Goal: Task Accomplishment & Management: Complete application form

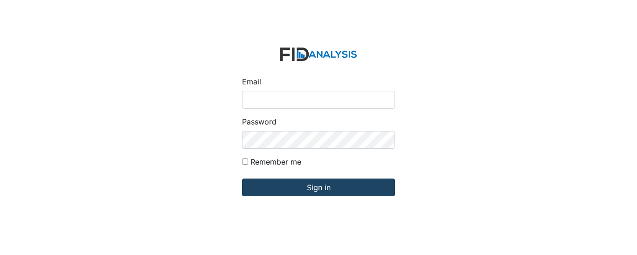
type input "[EMAIL_ADDRESS][DOMAIN_NAME]"
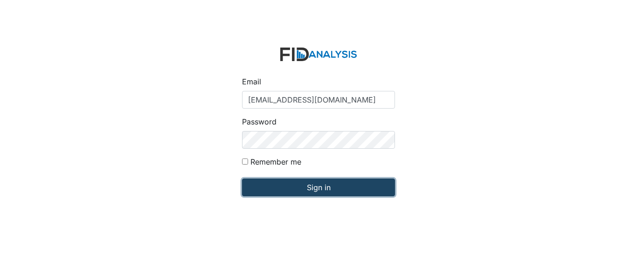
click at [308, 183] on input "Sign in" at bounding box center [318, 188] width 153 height 18
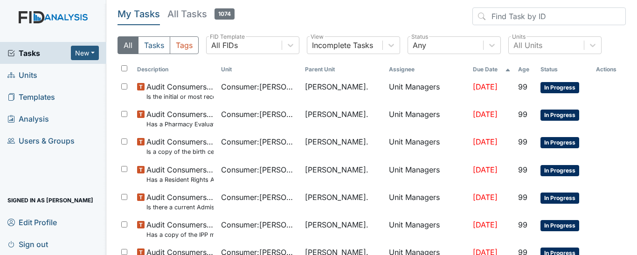
click at [62, 80] on link "Units" at bounding box center [53, 75] width 106 height 22
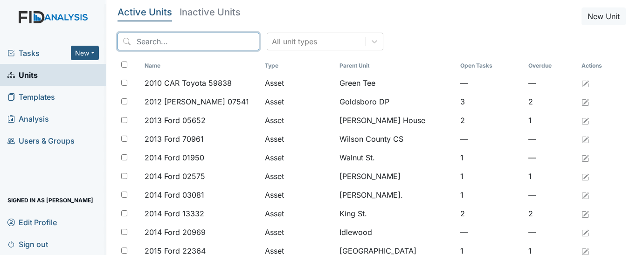
click at [194, 42] on input "search" at bounding box center [189, 42] width 142 height 18
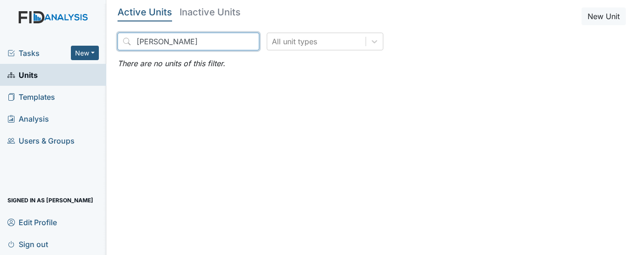
drag, startPoint x: 185, startPoint y: 44, endPoint x: 113, endPoint y: 40, distance: 71.5
click at [113, 40] on main "Active Units Inactive Units New Unit renee smi All unit types There are no unit…" at bounding box center [371, 127] width 531 height 255
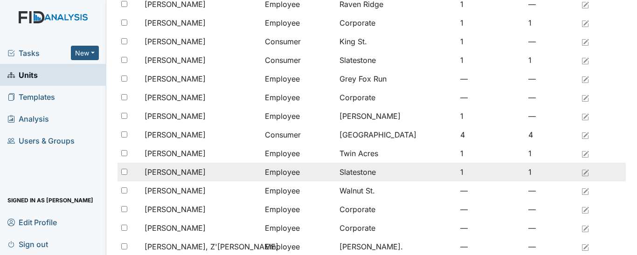
scroll to position [93, 0]
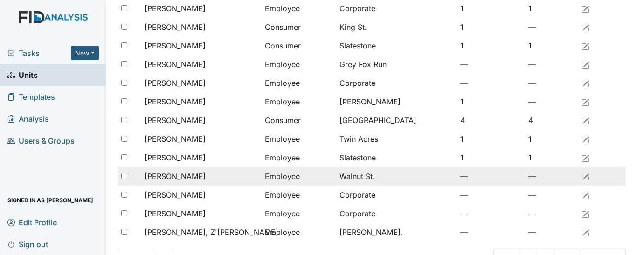
type input "smith"
click at [222, 178] on div "Smith, Renee" at bounding box center [201, 176] width 113 height 11
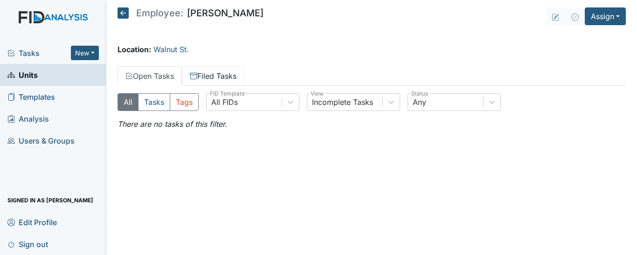
click at [197, 78] on icon at bounding box center [193, 77] width 7 height 5
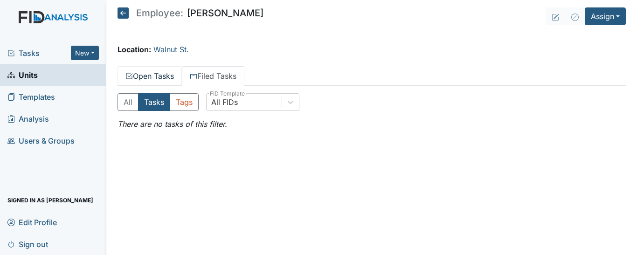
click at [147, 76] on link "Open Tasks" at bounding box center [150, 76] width 64 height 20
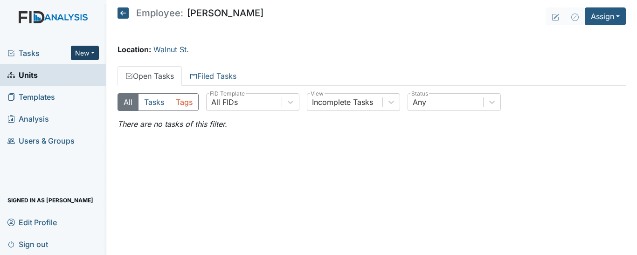
click at [90, 55] on button "New" at bounding box center [85, 53] width 28 height 14
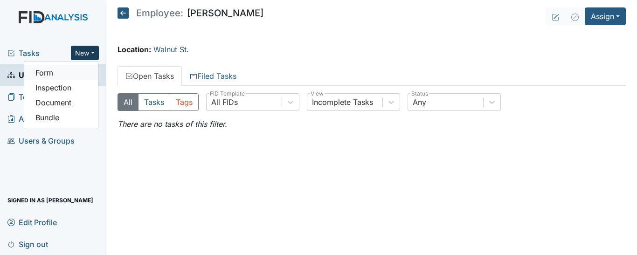
click at [67, 76] on link "Form" at bounding box center [61, 72] width 74 height 15
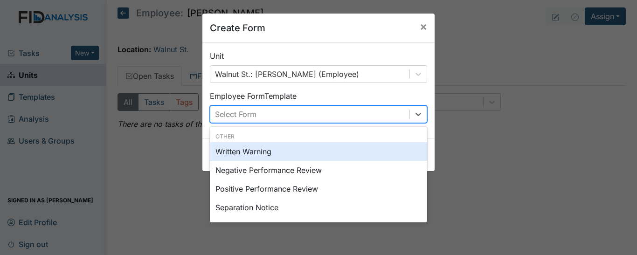
click at [322, 109] on div "Select Form" at bounding box center [309, 114] width 199 height 17
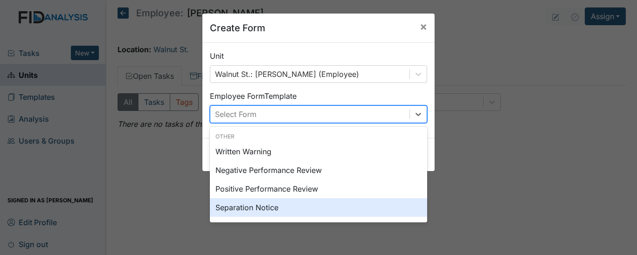
click at [271, 214] on div "Separation Notice" at bounding box center [318, 207] width 217 height 19
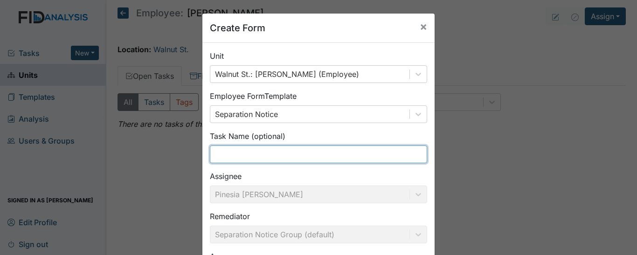
click at [286, 146] on input "text" at bounding box center [318, 154] width 217 height 18
type input "Resignation"
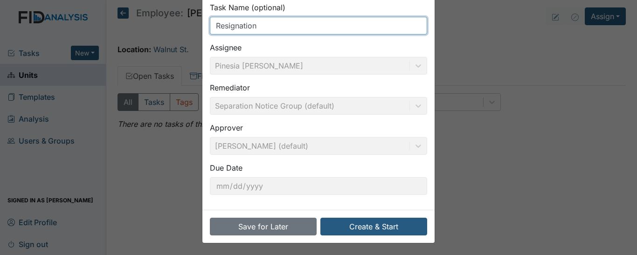
scroll to position [130, 0]
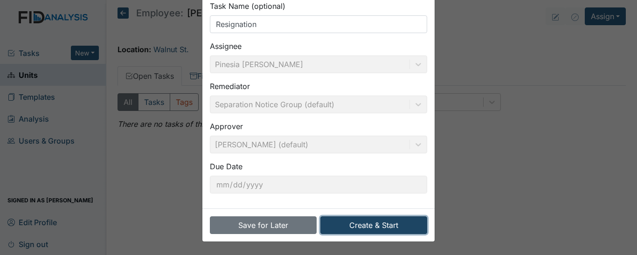
click at [387, 221] on button "Create & Start" at bounding box center [373, 225] width 107 height 18
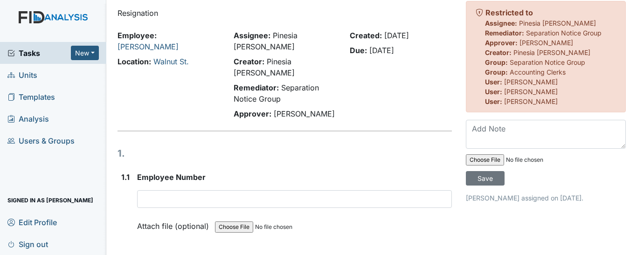
scroll to position [47, 0]
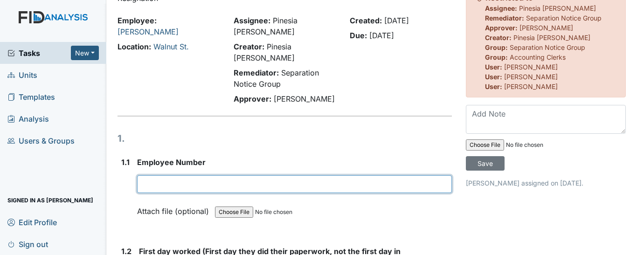
click at [185, 175] on input "text" at bounding box center [294, 184] width 315 height 18
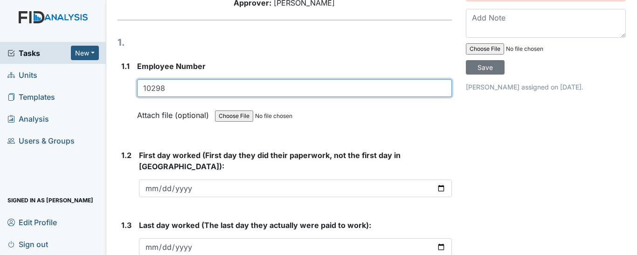
scroll to position [140, 0]
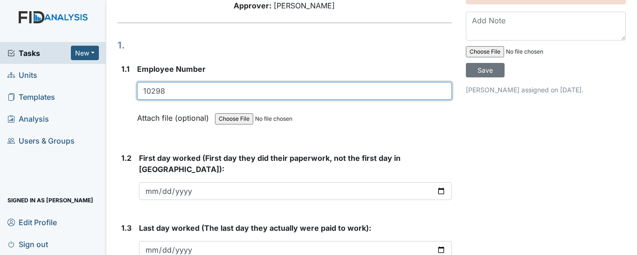
type input "10298"
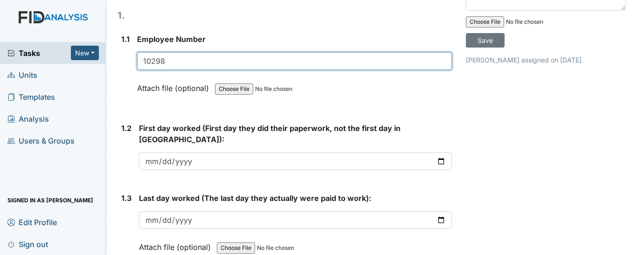
scroll to position [187, 0]
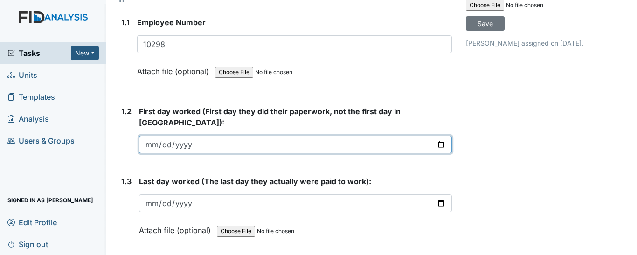
click at [185, 136] on input "date" at bounding box center [295, 145] width 313 height 18
drag, startPoint x: 147, startPoint y: 113, endPoint x: 152, endPoint y: 119, distance: 7.4
click at [147, 136] on input "date" at bounding box center [295, 145] width 313 height 18
type input "[DATE]"
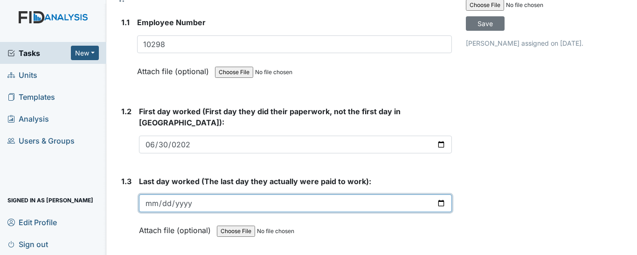
click at [150, 194] on input "date" at bounding box center [295, 203] width 313 height 18
type input "[DATE]"
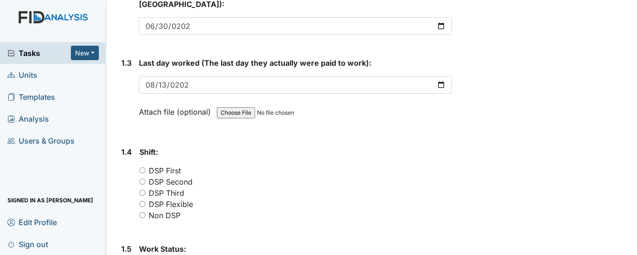
scroll to position [326, 0]
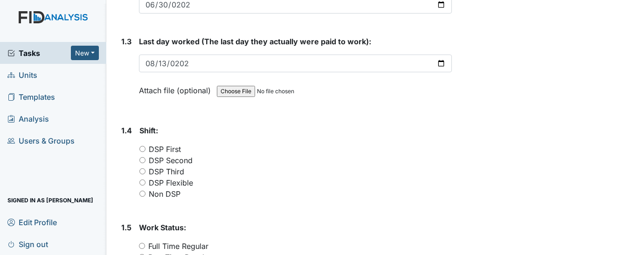
click at [144, 180] on input "DSP Flexible" at bounding box center [142, 183] width 6 height 6
radio input "true"
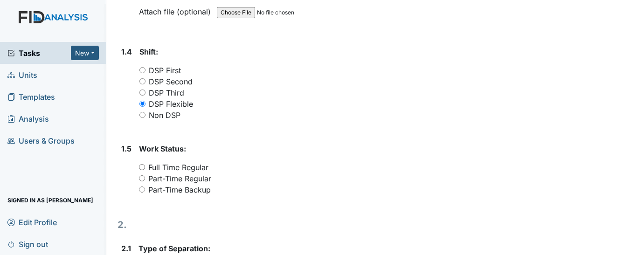
scroll to position [420, 0]
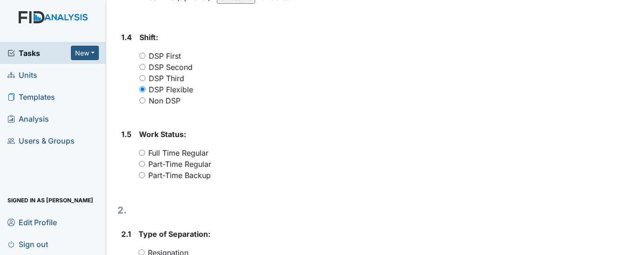
click at [139, 161] on input "Part-Time Regular" at bounding box center [142, 164] width 6 height 6
radio input "true"
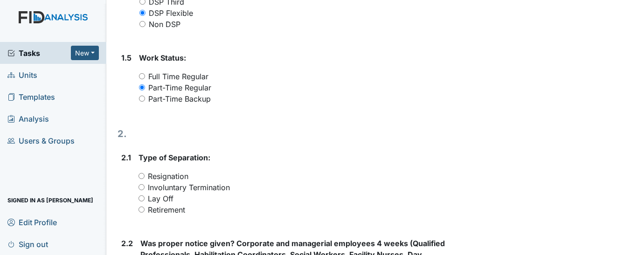
scroll to position [560, 0]
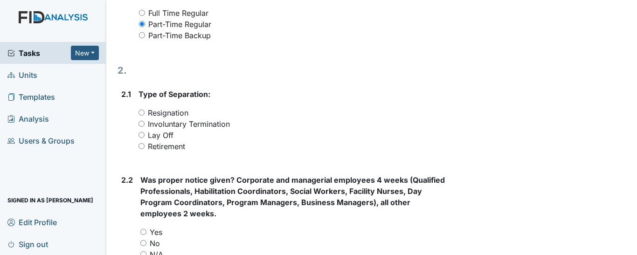
click at [141, 110] on input "Resignation" at bounding box center [141, 113] width 6 height 6
radio input "true"
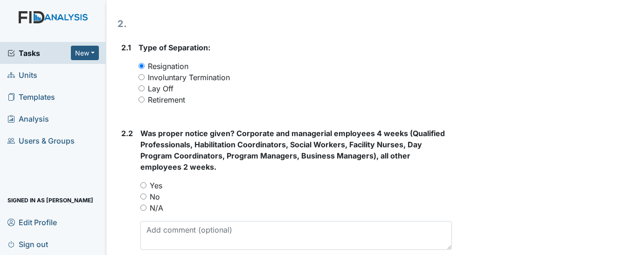
click at [143, 194] on input "No" at bounding box center [143, 197] width 6 height 6
radio input "true"
